Goal: Task Accomplishment & Management: Manage account settings

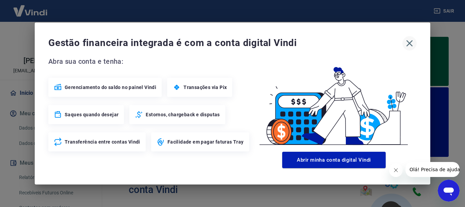
click at [413, 41] on icon "button" at bounding box center [409, 43] width 11 height 11
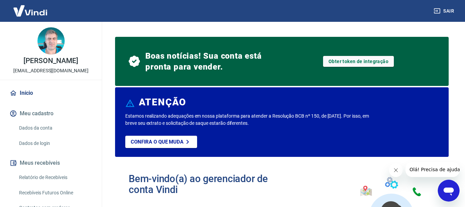
click at [28, 93] on link "Início" at bounding box center [50, 92] width 85 height 15
click at [21, 92] on link "Início" at bounding box center [50, 92] width 85 height 15
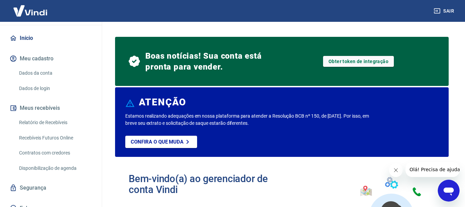
scroll to position [64, 0]
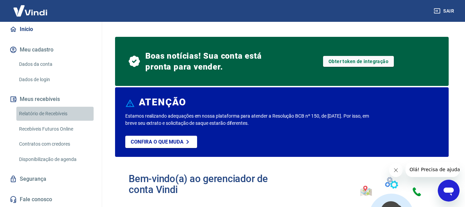
click at [54, 114] on link "Relatório de Recebíveis" at bounding box center [54, 114] width 77 height 14
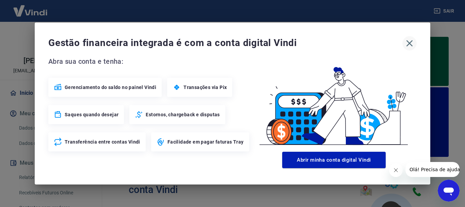
click at [409, 43] on icon "button" at bounding box center [409, 43] width 6 height 6
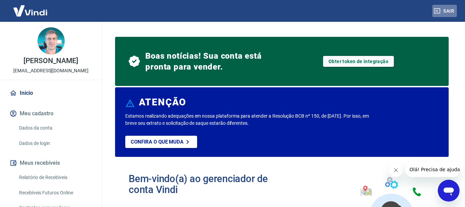
click at [435, 6] on button "Sair" at bounding box center [444, 11] width 25 height 13
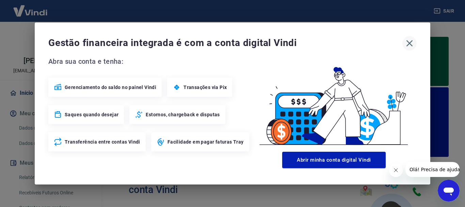
click at [410, 44] on icon "button" at bounding box center [409, 43] width 6 height 6
